Goal: Task Accomplishment & Management: Use online tool/utility

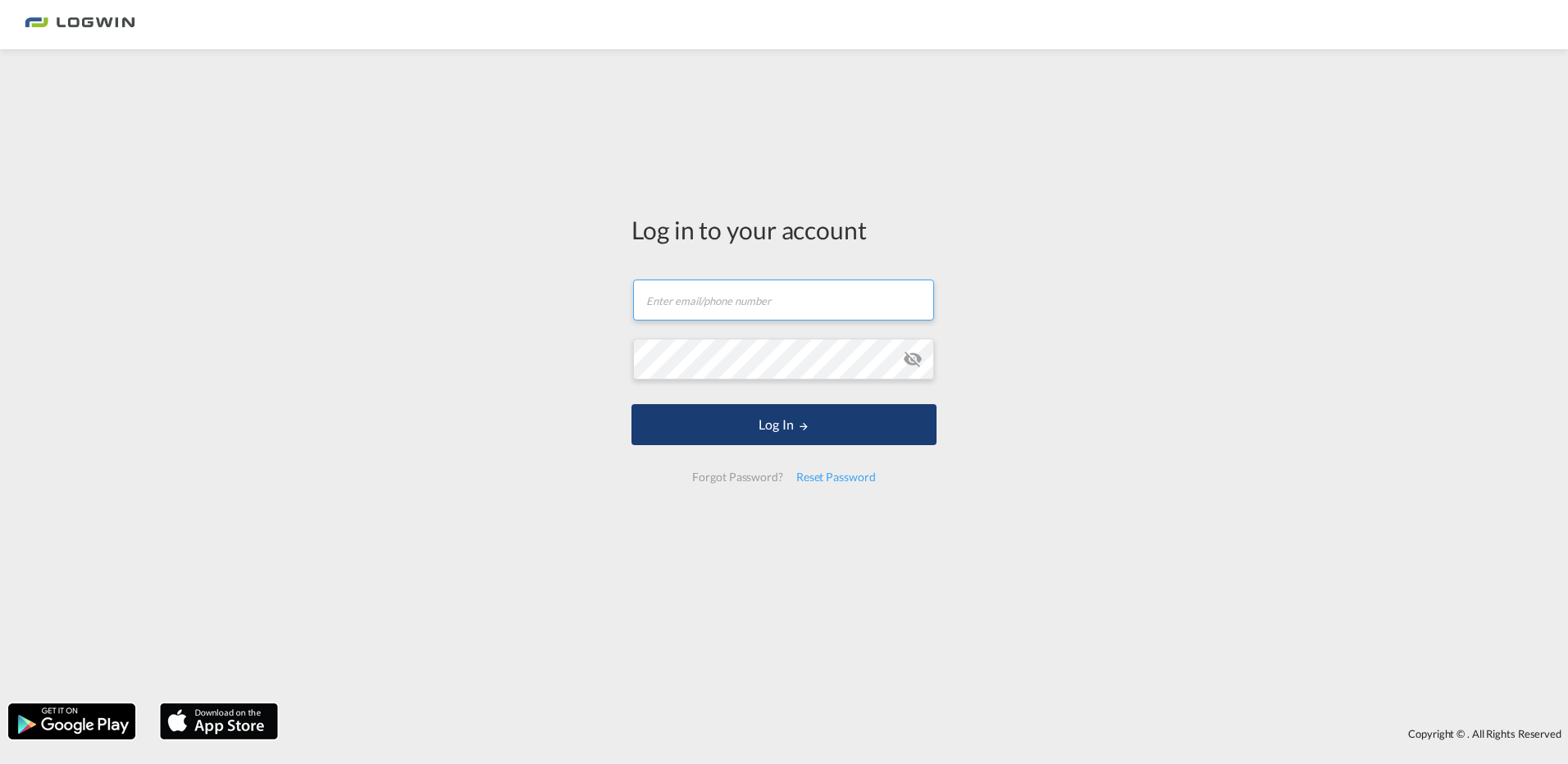
type input "[PERSON_NAME][EMAIL_ADDRESS][DOMAIN_NAME]"
click at [841, 420] on button "Log In" at bounding box center [784, 424] width 305 height 41
